Goal: Check status: Check status

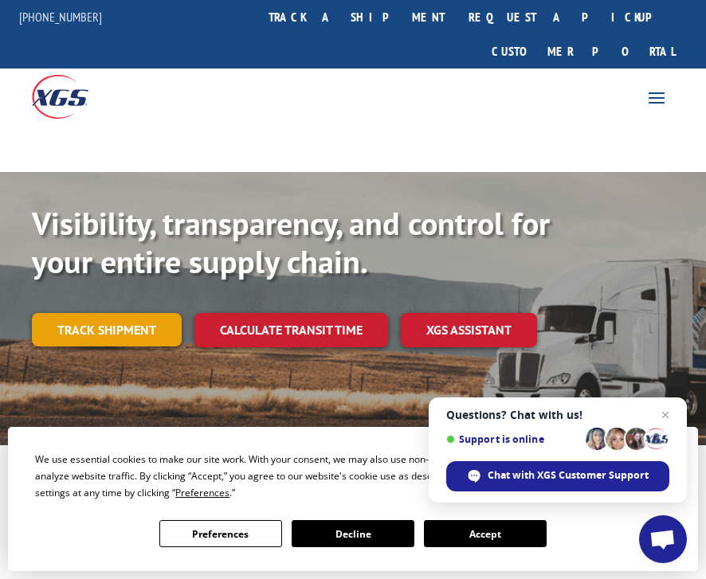
click at [151, 313] on link "Track shipment" at bounding box center [107, 329] width 150 height 33
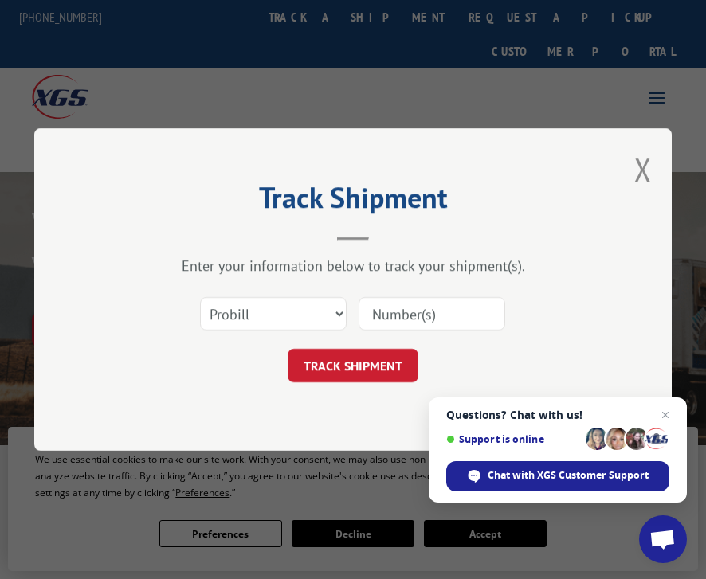
click at [380, 312] on input at bounding box center [431, 313] width 147 height 33
type input "17402920"
click at [385, 350] on button "TRACK SHIPMENT" at bounding box center [352, 365] width 131 height 33
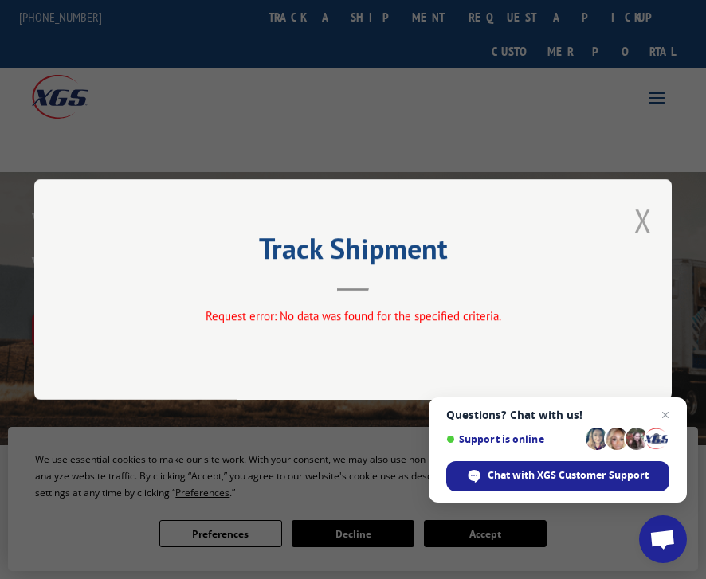
click at [637, 220] on button "Close modal" at bounding box center [643, 220] width 18 height 42
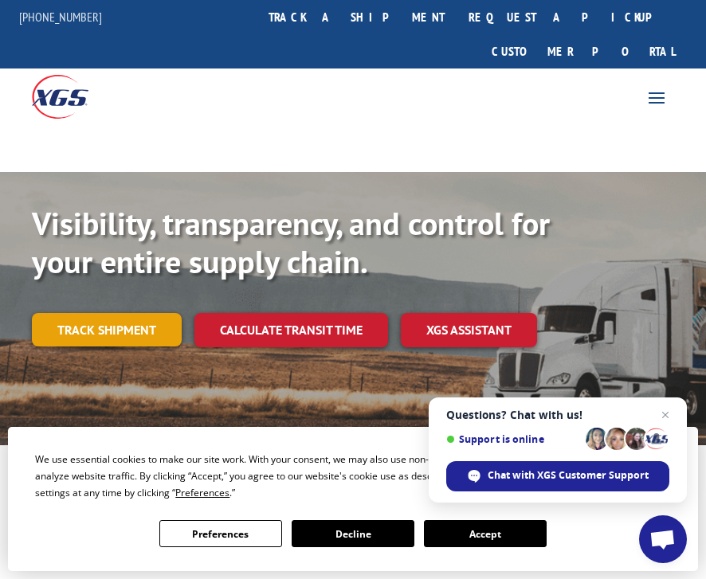
click at [116, 313] on link "Track shipment" at bounding box center [107, 329] width 150 height 33
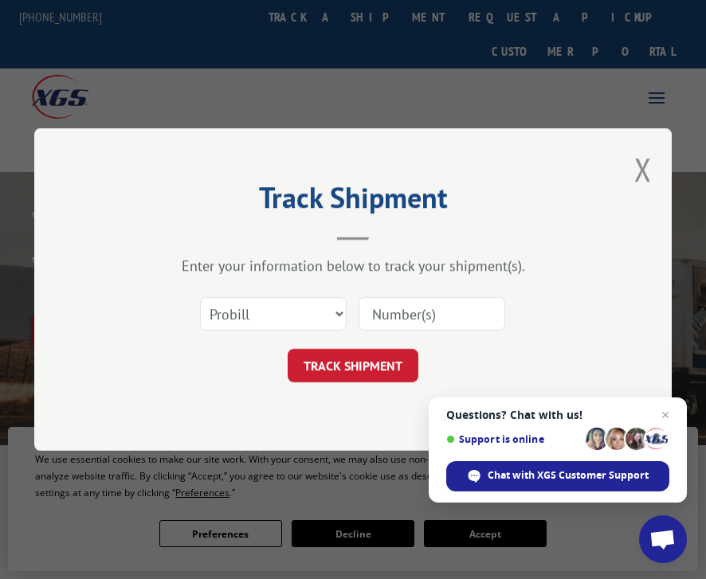
click at [390, 320] on input at bounding box center [431, 313] width 147 height 33
type input "17402920"
click at [385, 366] on button "TRACK SHIPMENT" at bounding box center [352, 365] width 131 height 33
